Goal: Task Accomplishment & Management: Use online tool/utility

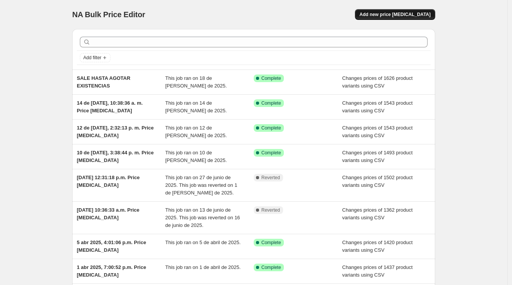
click at [410, 13] on span "Add new price change job" at bounding box center [394, 14] width 71 height 6
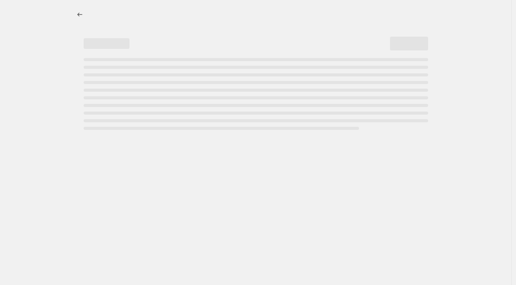
select select "percentage"
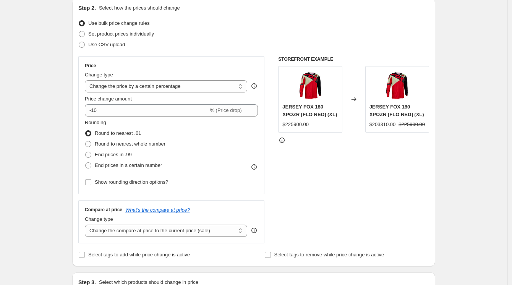
scroll to position [85, 0]
click at [103, 46] on span "Use CSV upload" at bounding box center [106, 44] width 37 height 6
click at [79, 42] on input "Use CSV upload" at bounding box center [79, 41] width 0 height 0
radio input "true"
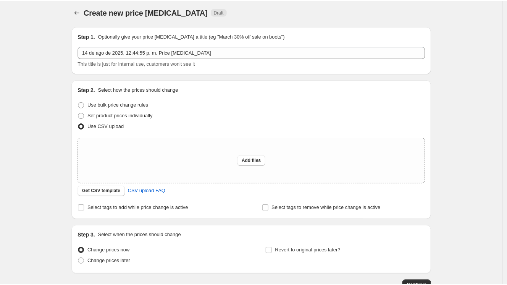
scroll to position [0, 0]
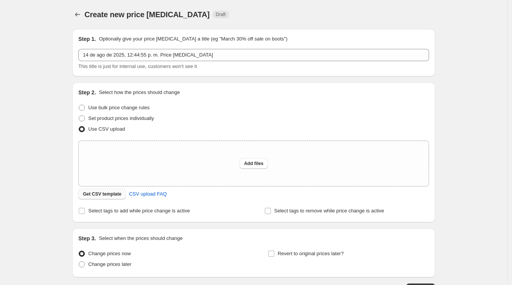
click at [106, 193] on span "Get CSV template" at bounding box center [102, 194] width 39 height 6
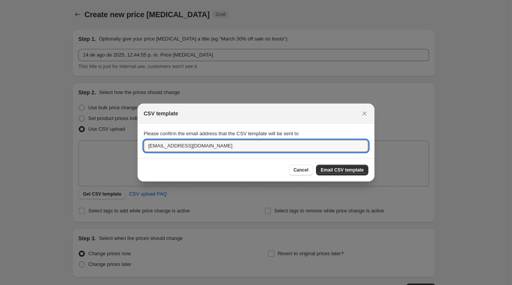
drag, startPoint x: 196, startPoint y: 146, endPoint x: 116, endPoint y: 153, distance: 80.1
type input "mayriderlab@gmail.com"
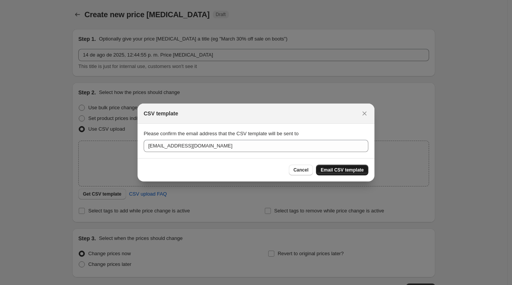
click at [348, 170] on span "Email CSV template" at bounding box center [341, 170] width 43 height 6
